Goal: Transaction & Acquisition: Purchase product/service

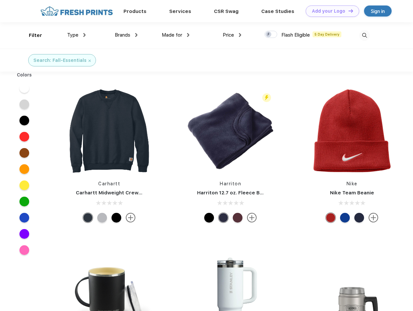
scroll to position [0, 0]
click at [330, 11] on link "Add your Logo Design Tool" at bounding box center [333, 11] width 54 height 11
click at [0, 0] on div "Design Tool" at bounding box center [0, 0] width 0 height 0
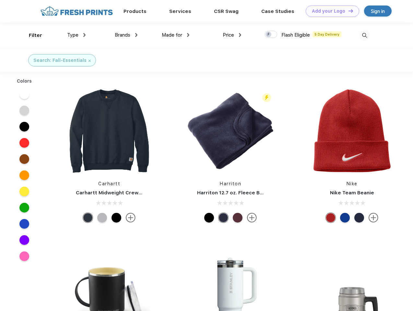
click at [348, 11] on link "Add your Logo Design Tool" at bounding box center [333, 11] width 54 height 11
click at [31, 35] on div "Filter" at bounding box center [35, 35] width 13 height 7
click at [77, 35] on span "Type" at bounding box center [72, 35] width 11 height 6
click at [126, 35] on span "Brands" at bounding box center [123, 35] width 16 height 6
click at [176, 35] on span "Made for" at bounding box center [172, 35] width 20 height 6
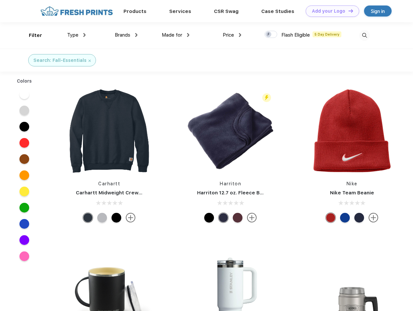
click at [232, 35] on span "Price" at bounding box center [228, 35] width 11 height 6
click at [271, 35] on div at bounding box center [271, 34] width 13 height 7
click at [269, 35] on input "checkbox" at bounding box center [267, 32] width 4 height 4
click at [364, 35] on img at bounding box center [364, 35] width 11 height 11
